Goal: Task Accomplishment & Management: Use online tool/utility

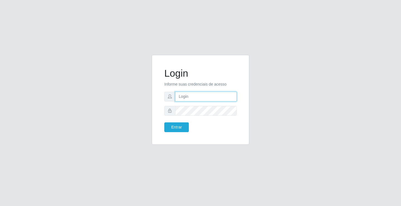
click at [186, 99] on input "text" at bounding box center [205, 97] width 61 height 10
type input "[PERSON_NAME]"
click at [164, 122] on button "Entrar" at bounding box center [176, 127] width 24 height 10
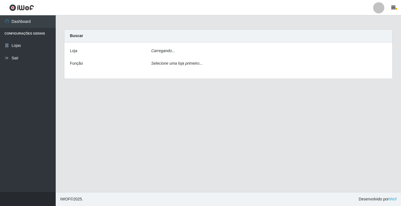
click at [169, 53] on icon "Carregando..." at bounding box center [163, 50] width 24 height 4
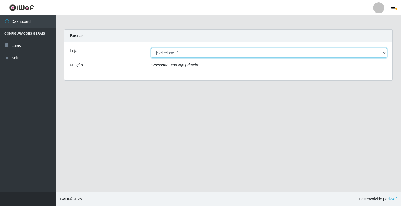
click at [217, 50] on select "[Selecione...] Ideal - Conceição" at bounding box center [268, 53] width 235 height 10
select select "231"
click at [151, 48] on select "[Selecione...] Ideal - Conceição" at bounding box center [268, 53] width 235 height 10
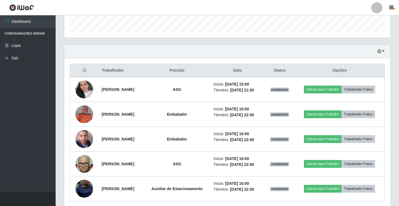
scroll to position [189, 0]
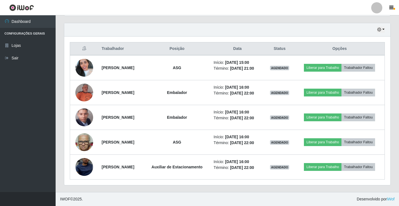
click at [377, 8] on div at bounding box center [376, 7] width 11 height 11
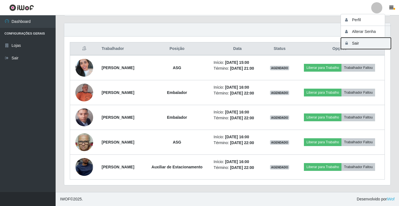
click at [361, 42] on button "Sair" at bounding box center [366, 43] width 50 height 11
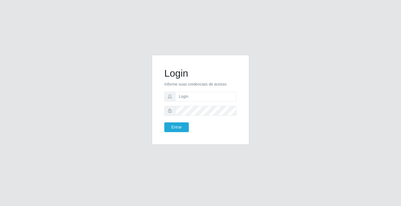
click at [268, 118] on div "Login Informe suas credenciais de acesso Entrar" at bounding box center [200, 103] width 317 height 96
click at [213, 96] on input "text" at bounding box center [205, 97] width 61 height 10
type input "[PERSON_NAME]"
click at [164, 122] on button "Entrar" at bounding box center [176, 127] width 24 height 10
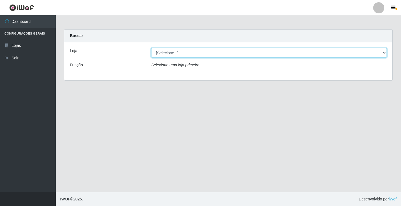
click at [198, 53] on select "[Selecione...] Ideal - Conceição" at bounding box center [268, 53] width 235 height 10
select select "231"
click at [151, 48] on select "[Selecione...] Ideal - Conceição" at bounding box center [268, 53] width 235 height 10
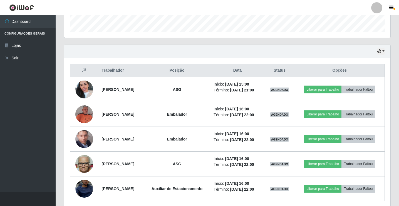
scroll to position [189, 0]
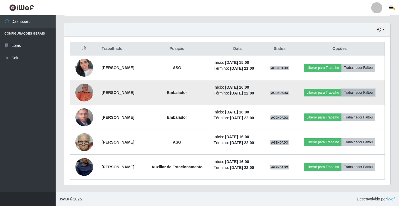
click at [362, 93] on button "Trabalhador Faltou" at bounding box center [359, 92] width 34 height 8
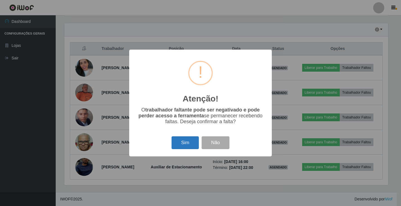
click at [187, 143] on button "Sim" at bounding box center [184, 142] width 27 height 13
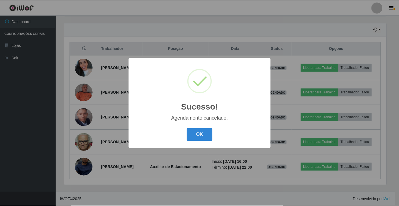
scroll to position [164, 0]
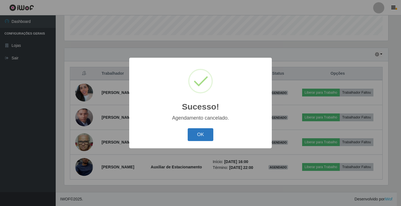
click at [205, 134] on button "OK" at bounding box center [200, 134] width 26 height 13
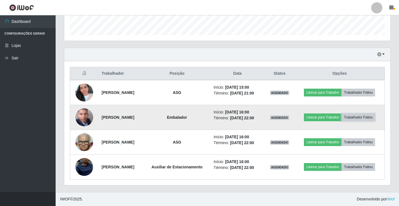
scroll to position [115, 326]
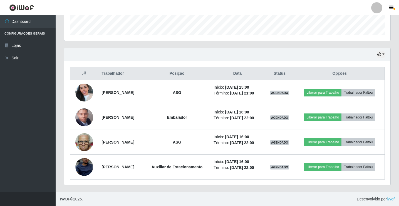
click at [376, 8] on div at bounding box center [376, 7] width 11 height 11
click at [365, 47] on button "Sair" at bounding box center [366, 43] width 50 height 11
